Goal: Find specific page/section: Find specific page/section

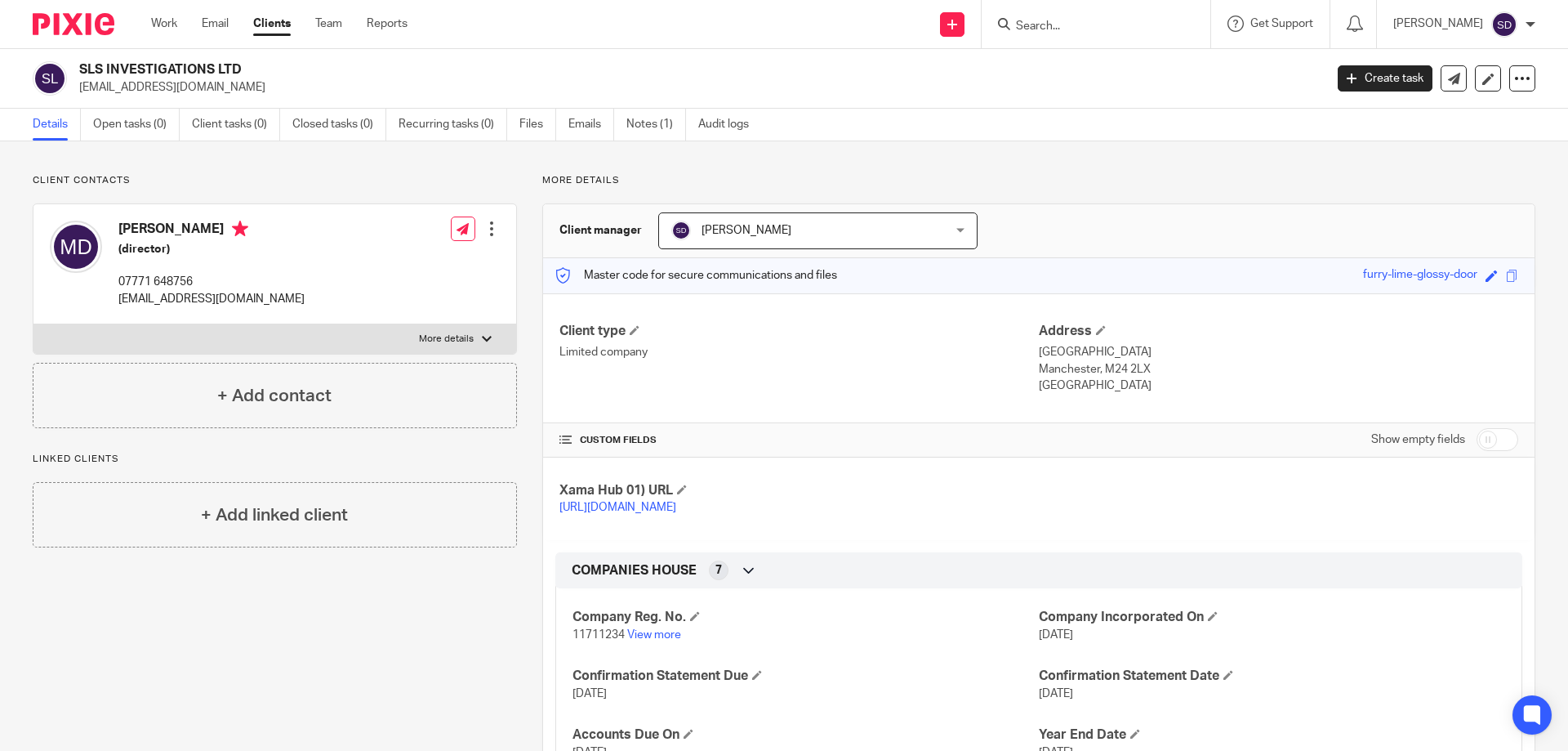
click at [1133, 21] on input "Search" at bounding box center [1089, 27] width 147 height 15
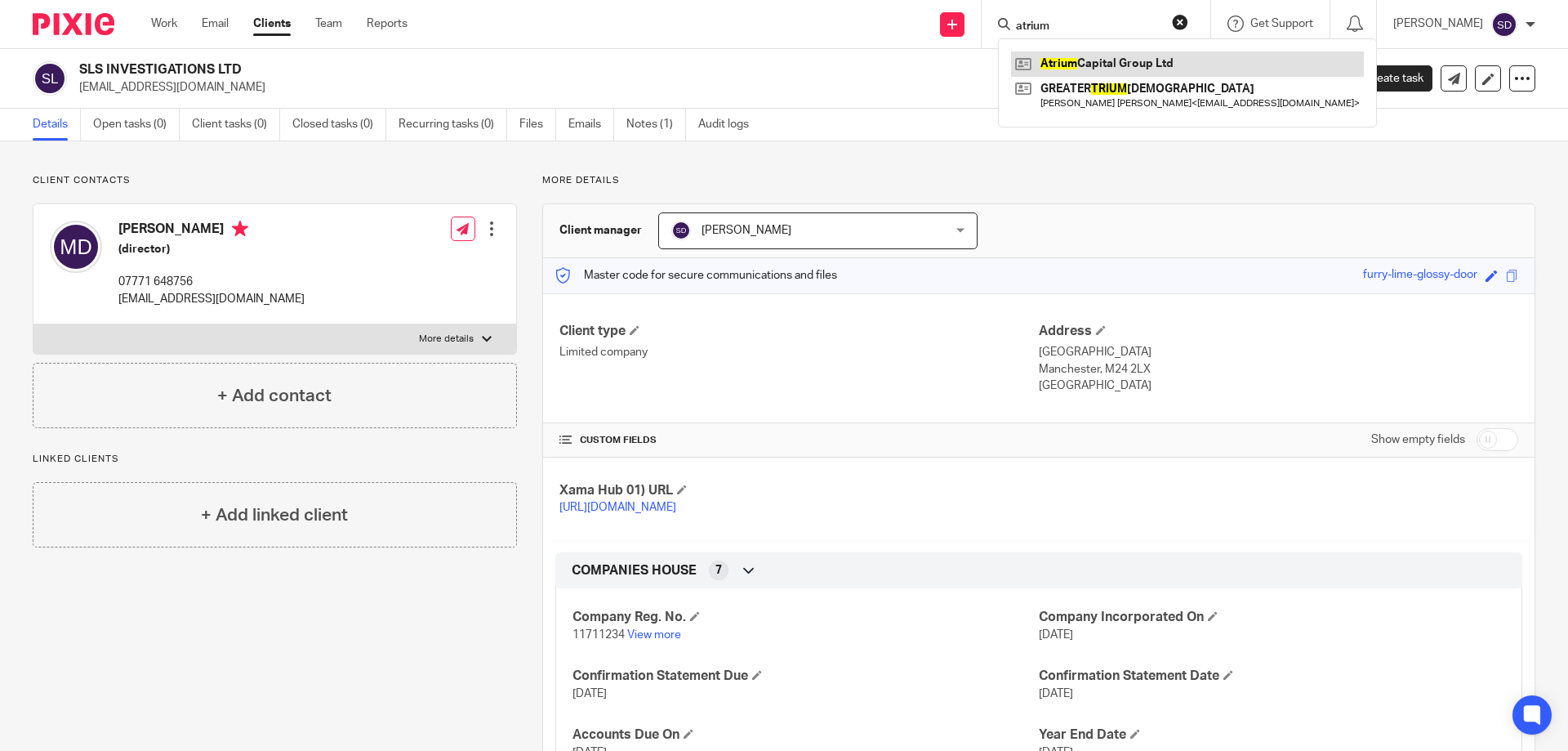
type input "atrium"
click at [1181, 63] on link at bounding box center [1187, 63] width 353 height 24
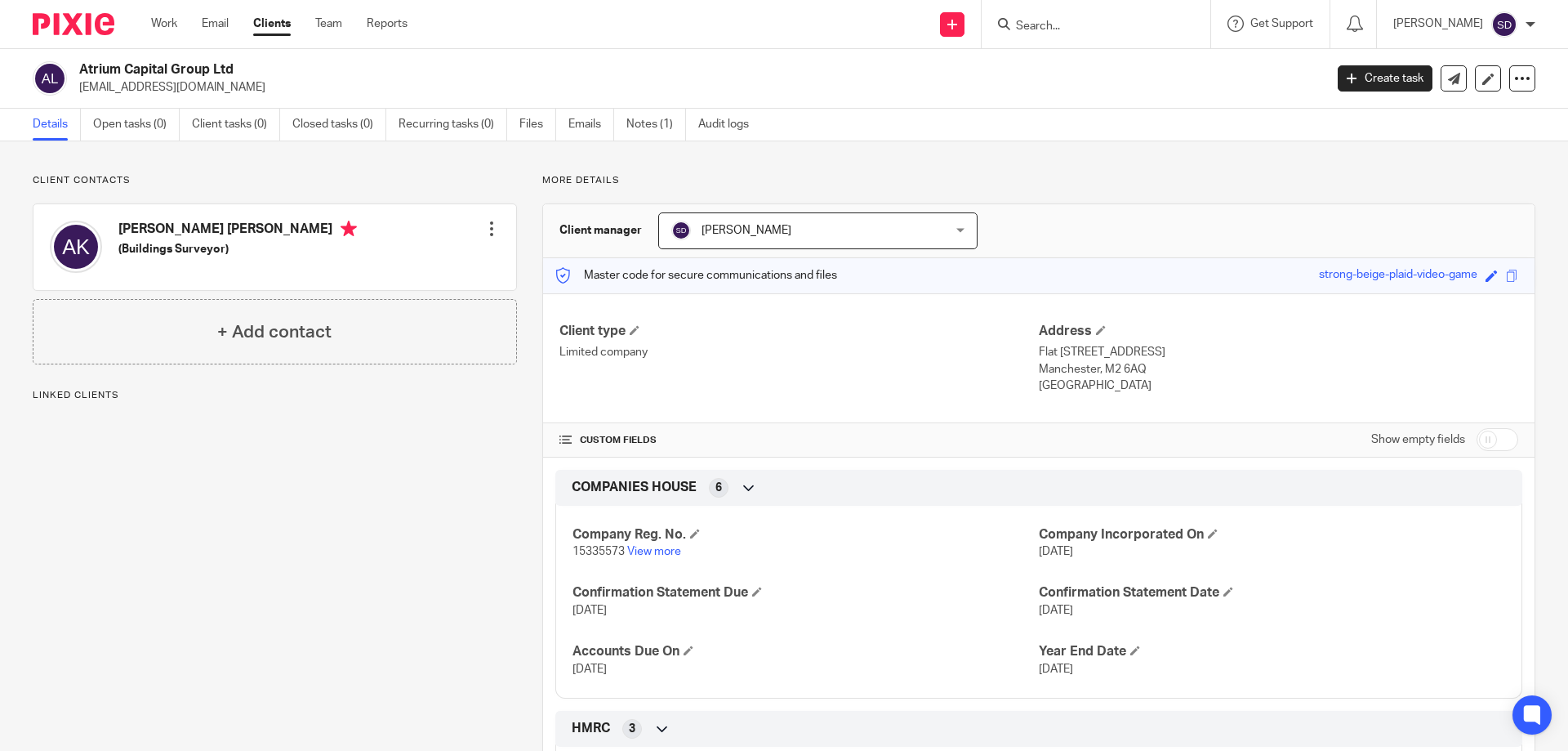
drag, startPoint x: 246, startPoint y: 63, endPoint x: 76, endPoint y: 62, distance: 170.0
click at [76, 62] on div "Atrium Capital Group Ltd [EMAIL_ADDRESS][DOMAIN_NAME]" at bounding box center [673, 78] width 1281 height 35
copy h2 "Atrium Capital Group Ltd"
drag, startPoint x: 578, startPoint y: 552, endPoint x: 623, endPoint y: 552, distance: 45.0
click at [623, 552] on p "15335573 View more" at bounding box center [806, 551] width 466 height 17
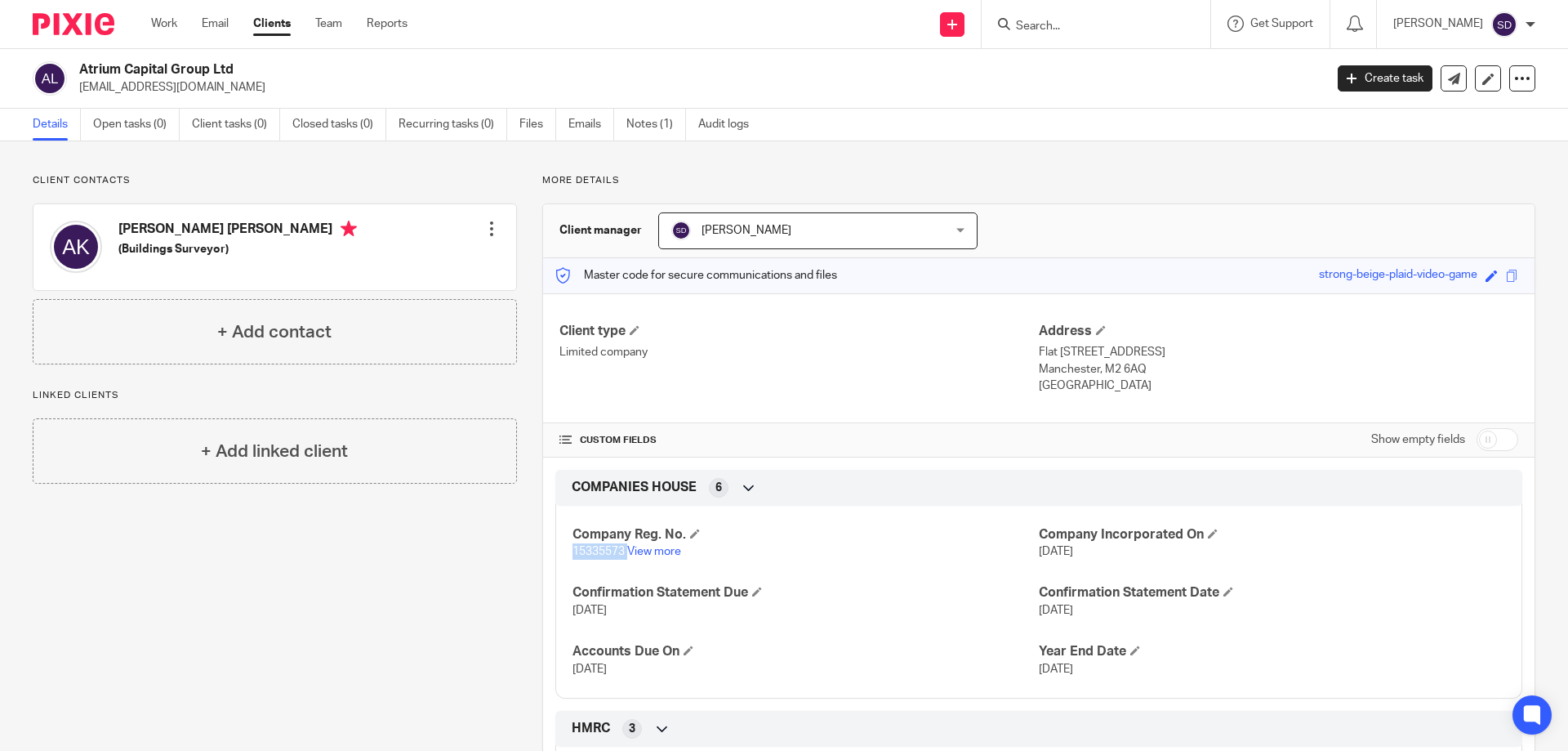
copy p "15335573"
drag, startPoint x: 23, startPoint y: 74, endPoint x: 74, endPoint y: 69, distance: 51.2
click at [74, 69] on div "Atrium Capital Group Ltd [EMAIL_ADDRESS][DOMAIN_NAME]" at bounding box center [673, 78] width 1281 height 35
copy h2 "Atrium Capital Group Ltd"
